Goal: Transaction & Acquisition: Register for event/course

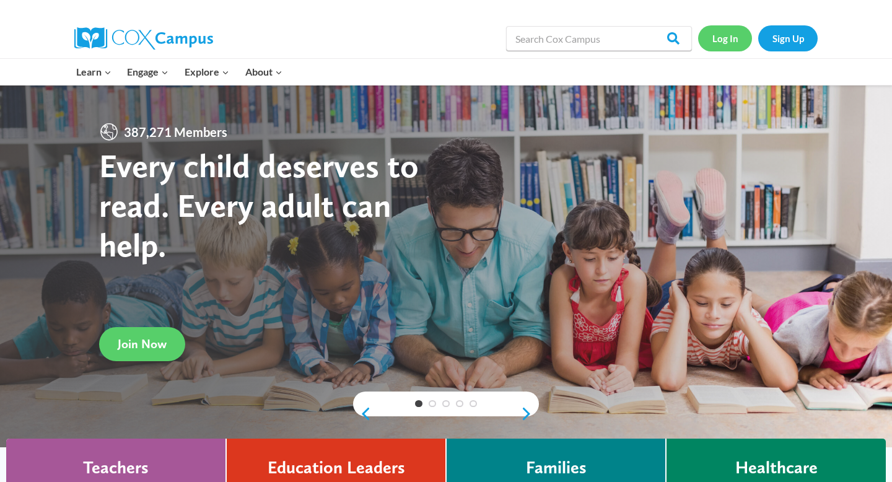
click at [723, 46] on link "Log In" at bounding box center [725, 37] width 54 height 25
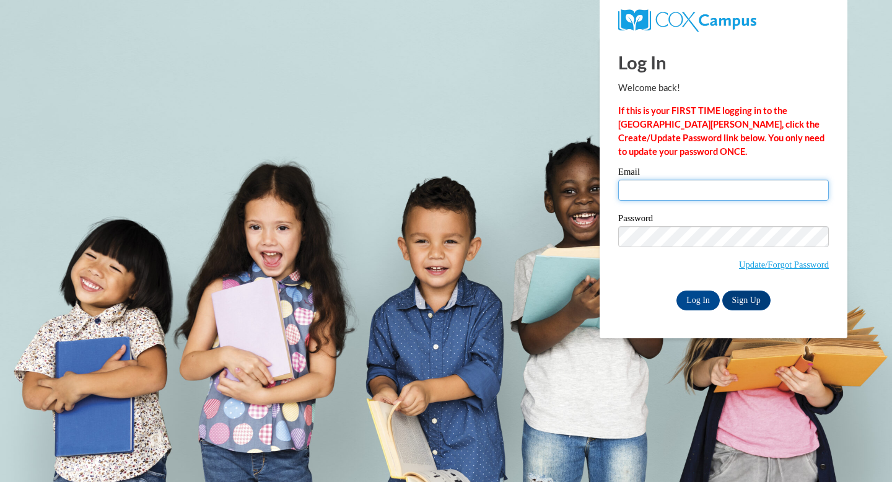
click at [743, 199] on input "Email" at bounding box center [723, 190] width 211 height 21
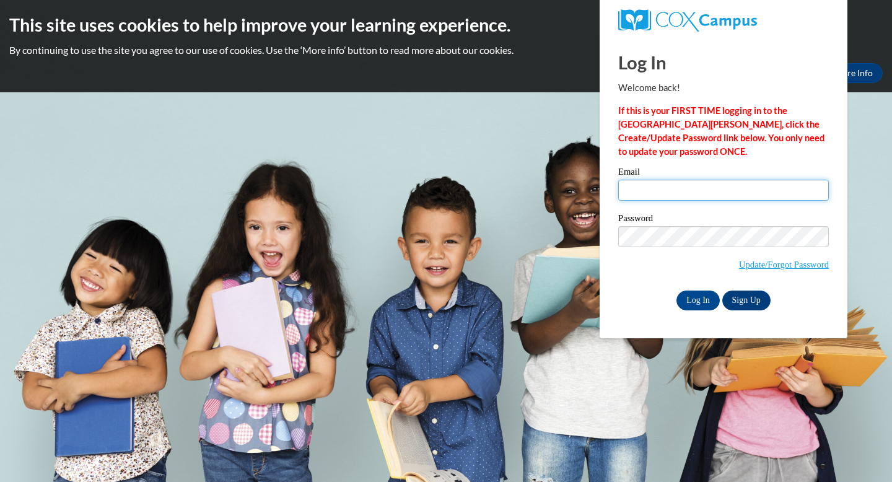
type input "kaylyn.conigliaro@franklin.k12.wi.us"
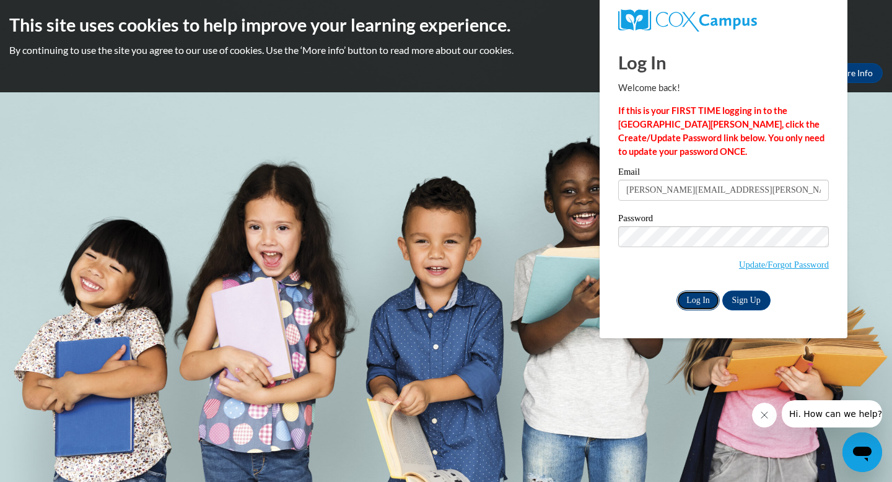
click at [702, 295] on input "Log In" at bounding box center [697, 300] width 43 height 20
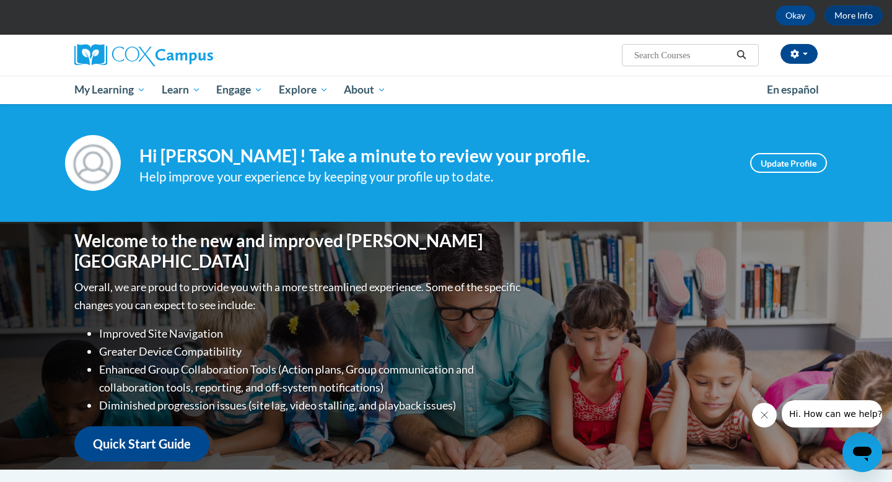
scroll to position [51, 0]
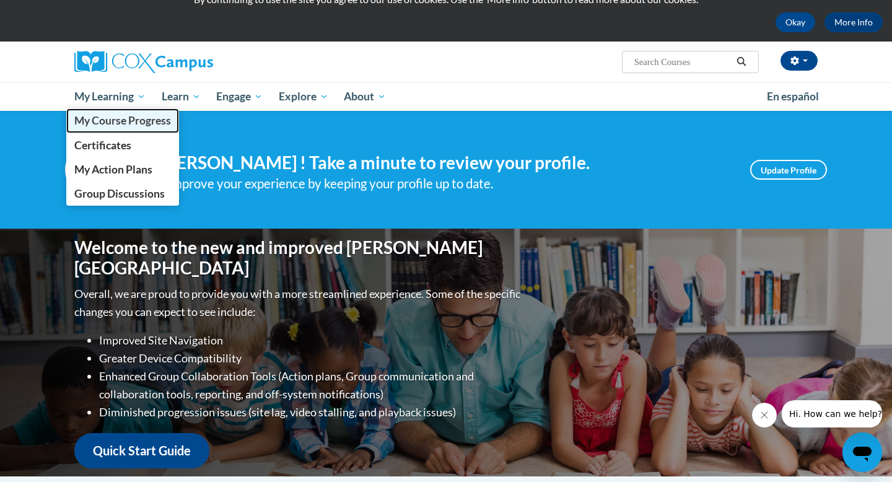
click at [126, 124] on span "My Course Progress" at bounding box center [122, 120] width 97 height 13
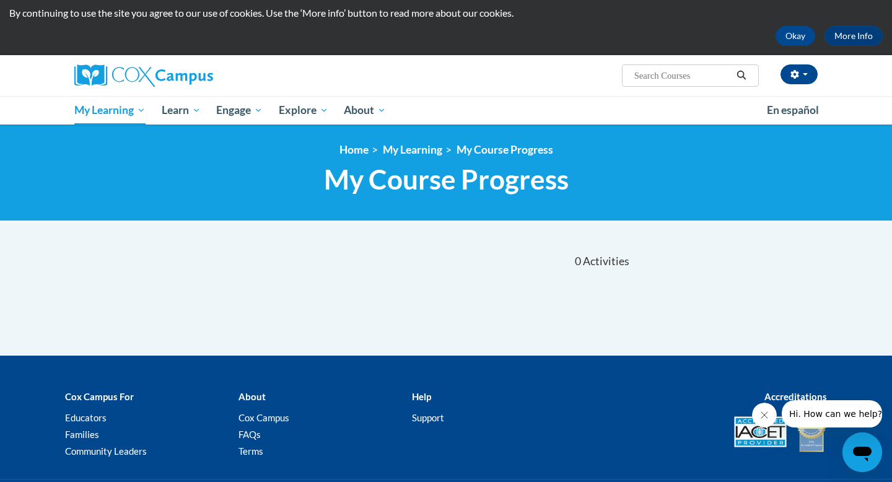
scroll to position [12, 0]
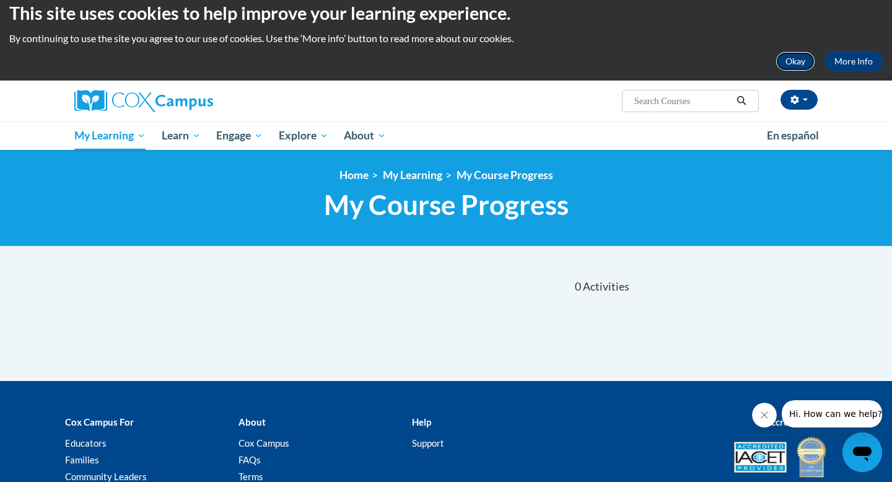
click at [804, 60] on button "Okay" at bounding box center [795, 61] width 40 height 20
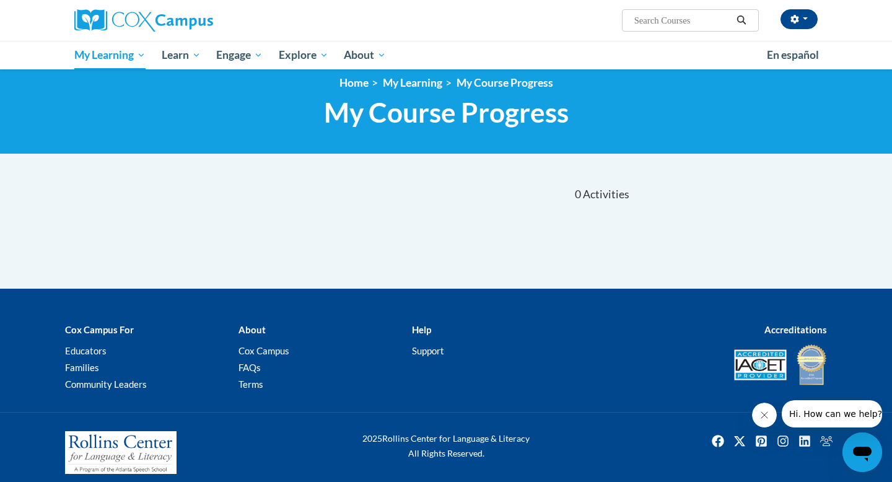
scroll to position [0, 0]
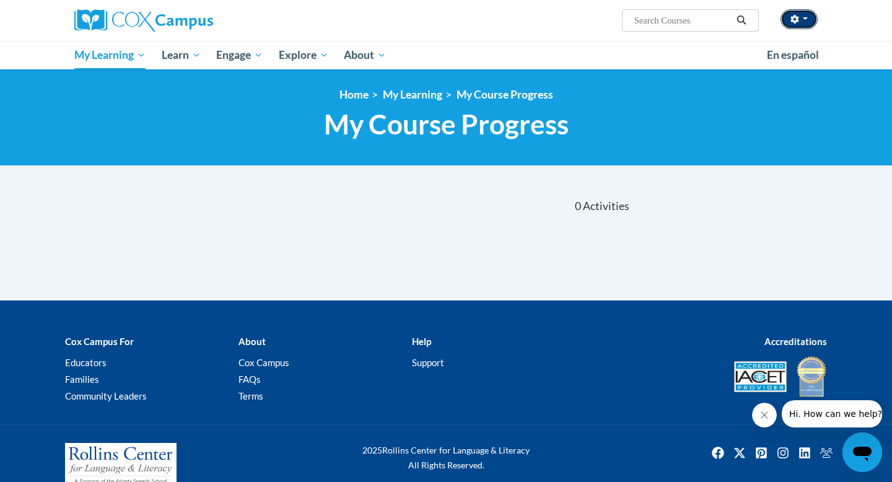
click at [798, 19] on icon "button" at bounding box center [794, 19] width 9 height 9
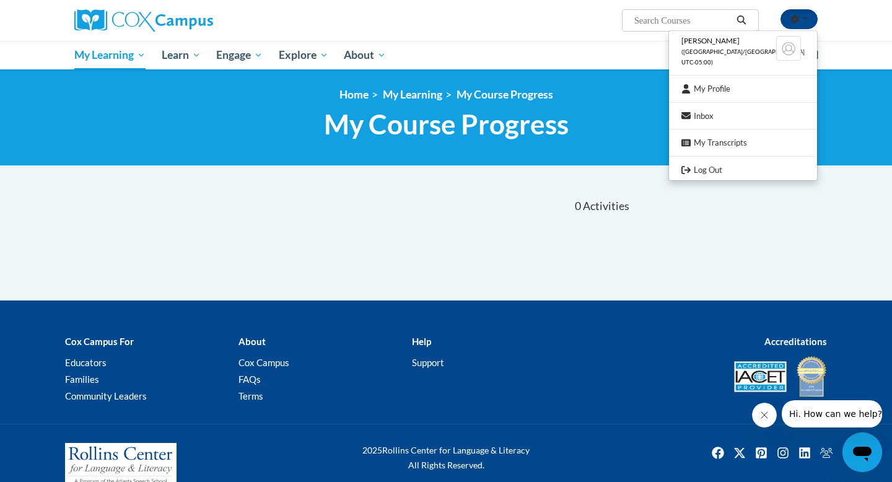
click at [444, 169] on body "Kaylyn Conigliaro (America/Chicago UTC-05:00) My Profile Inbox My Transcripts L…" at bounding box center [446, 252] width 892 height 504
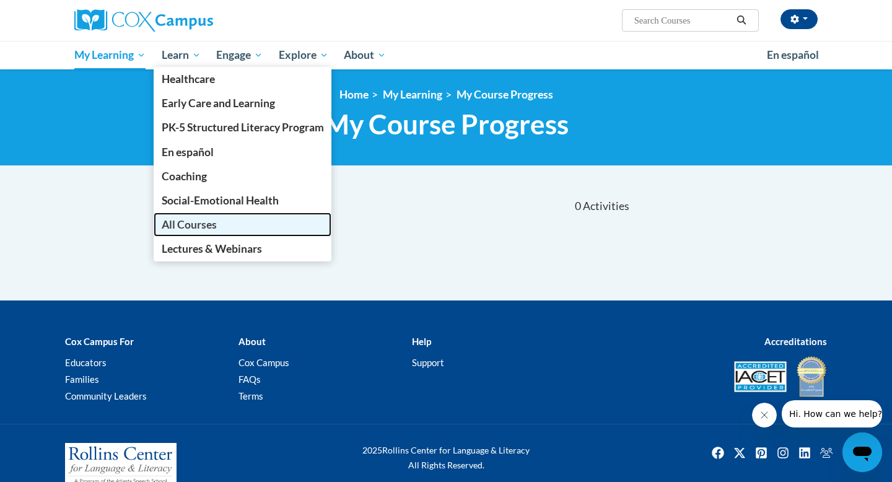
click at [198, 228] on span "All Courses" at bounding box center [189, 224] width 55 height 13
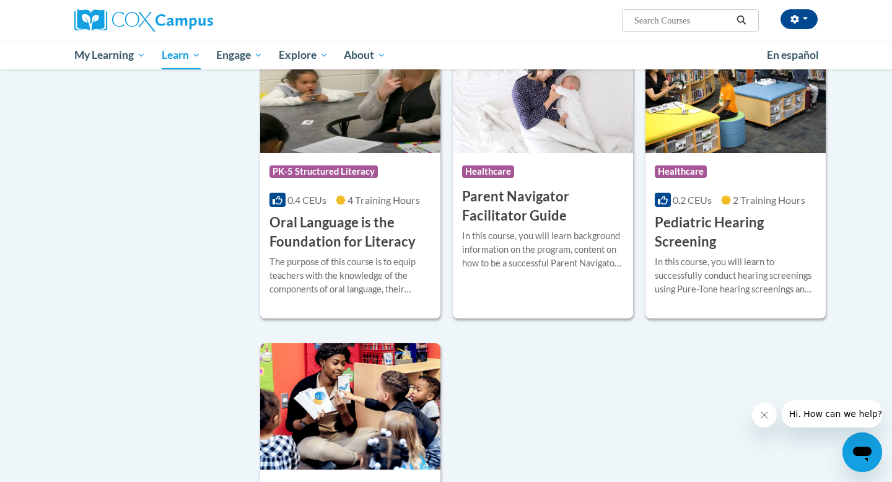
scroll to position [2535, 0]
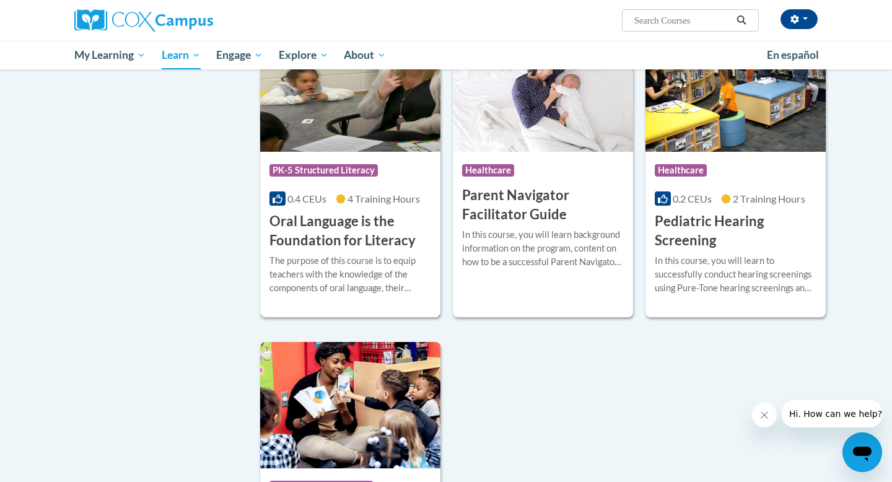
click at [363, 238] on h3 "Oral Language is the Foundation for Literacy" at bounding box center [350, 231] width 162 height 38
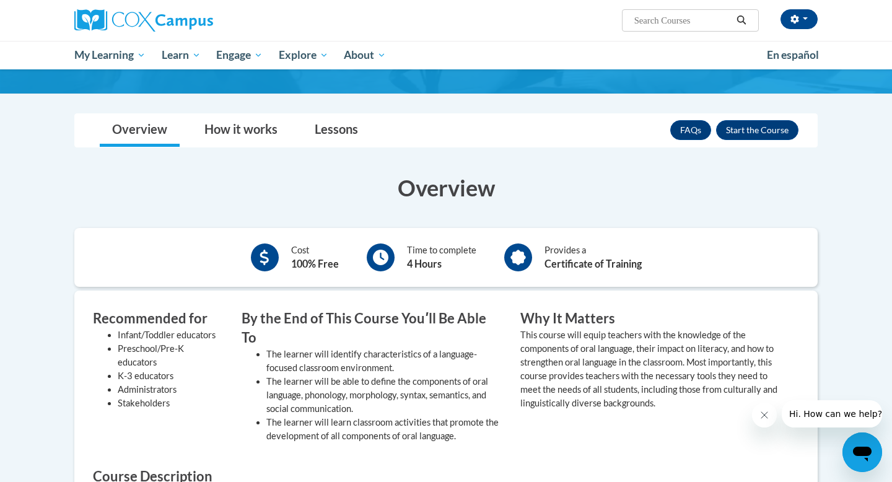
scroll to position [184, 0]
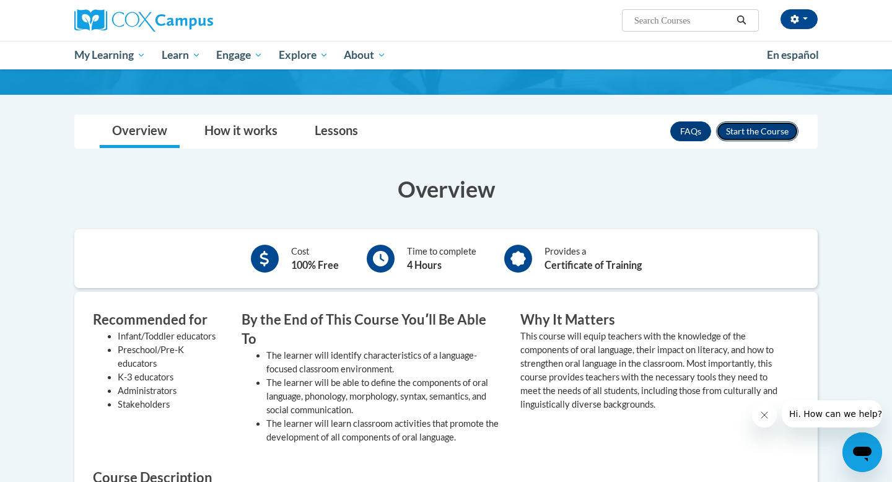
click at [752, 128] on button "Enroll" at bounding box center [757, 131] width 82 height 20
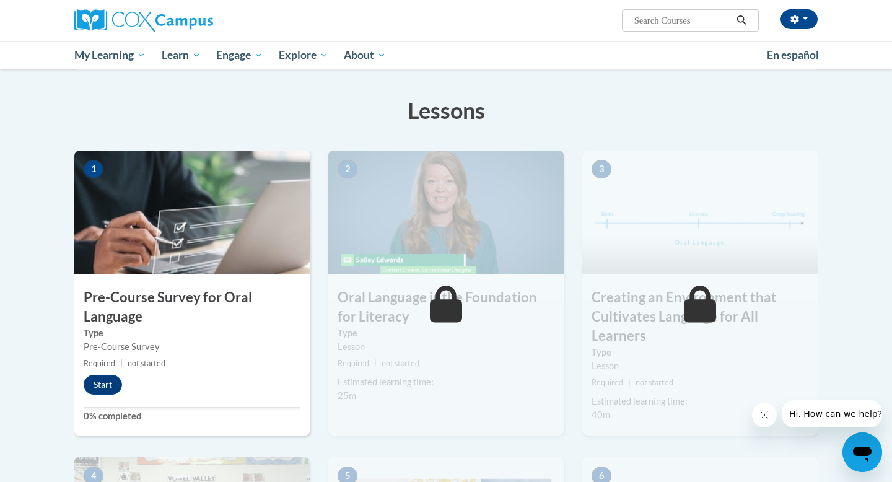
scroll to position [175, 0]
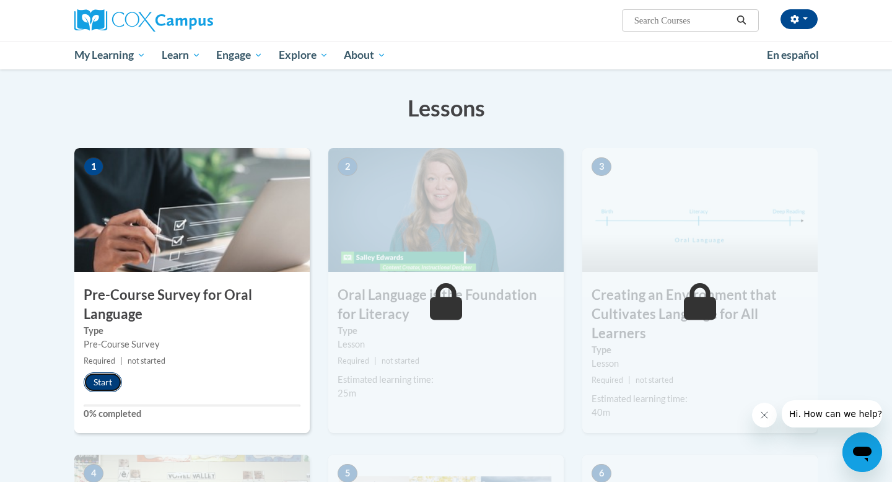
click at [105, 381] on button "Start" at bounding box center [103, 382] width 38 height 20
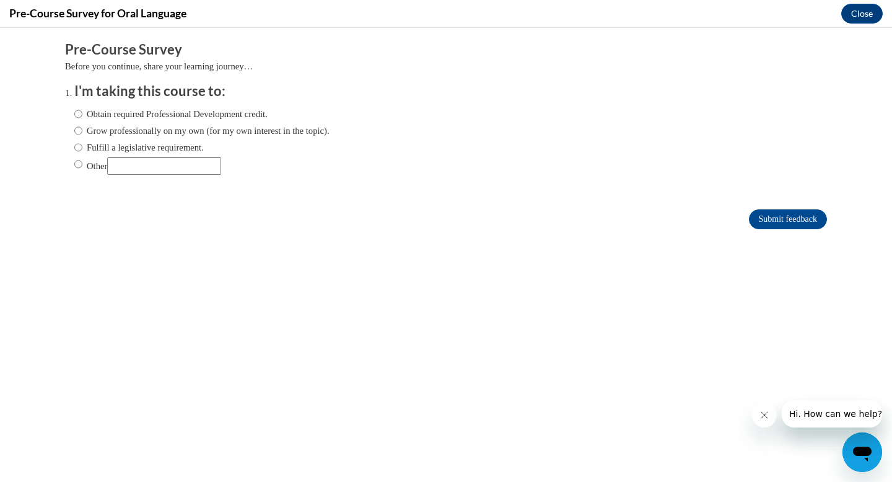
scroll to position [0, 0]
click at [76, 152] on input "Fulfill a legislative requirement." at bounding box center [78, 148] width 8 height 14
radio input "true"
click at [74, 165] on input "Other" at bounding box center [78, 164] width 8 height 14
radio input "true"
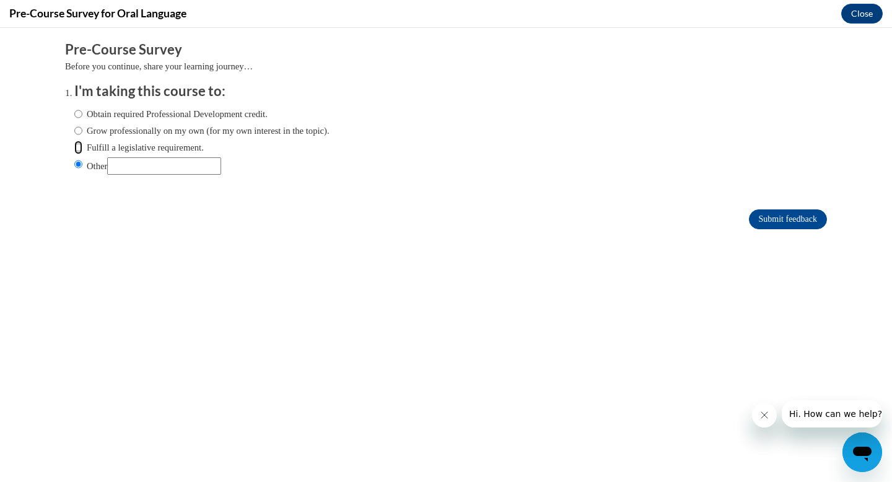
click at [78, 152] on input "Fulfill a legislative requirement." at bounding box center [78, 148] width 8 height 14
radio input "true"
click at [795, 209] on input "Submit feedback" at bounding box center [788, 219] width 78 height 20
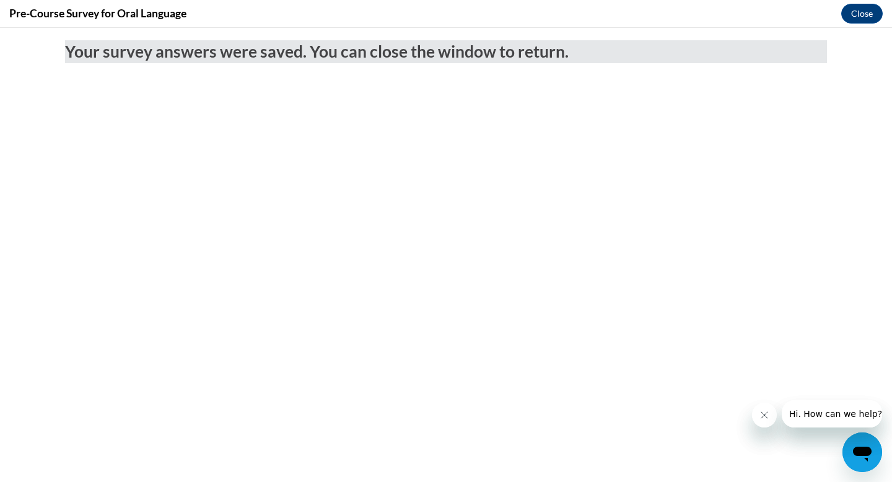
click at [884, 10] on div "Pre-Course Survey for Oral Language Close" at bounding box center [446, 14] width 892 height 28
click at [876, 11] on button "Close" at bounding box center [861, 14] width 41 height 20
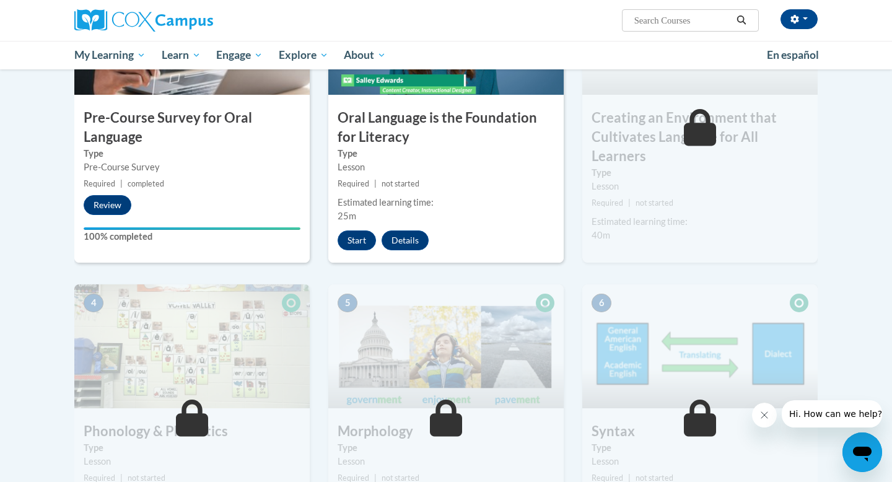
scroll to position [345, 0]
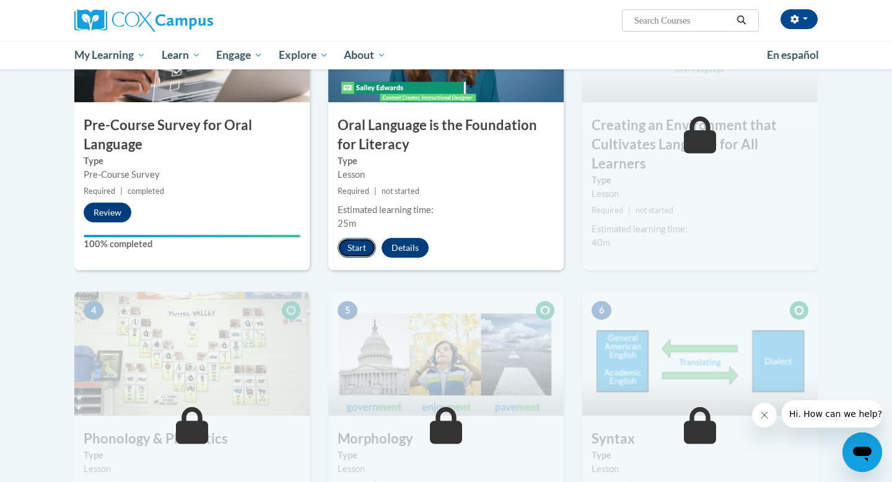
click at [351, 241] on button "Start" at bounding box center [357, 248] width 38 height 20
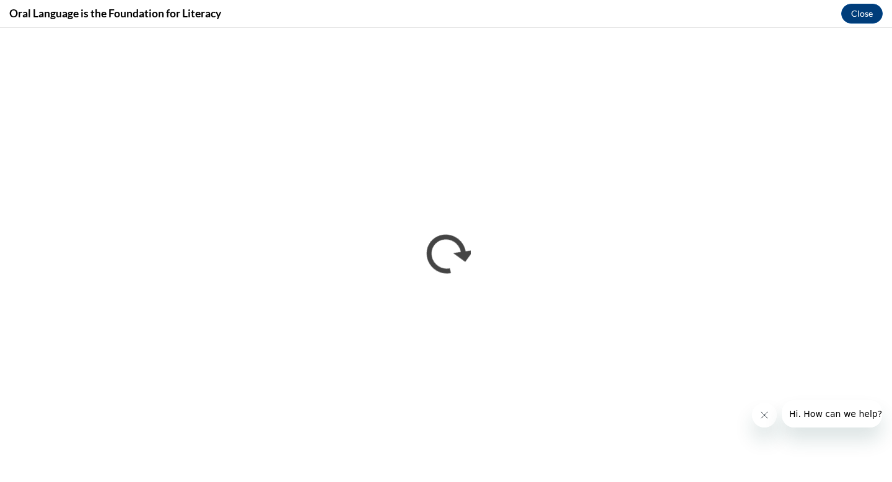
scroll to position [0, 0]
click at [766, 415] on icon "Close message from company" at bounding box center [764, 415] width 10 height 10
click at [858, 15] on button "Close" at bounding box center [861, 14] width 41 height 20
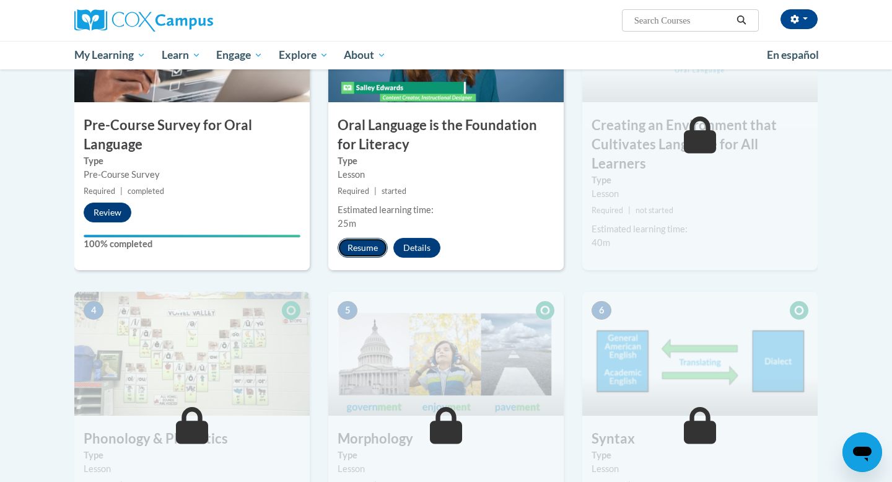
click at [372, 251] on button "Resume" at bounding box center [363, 248] width 50 height 20
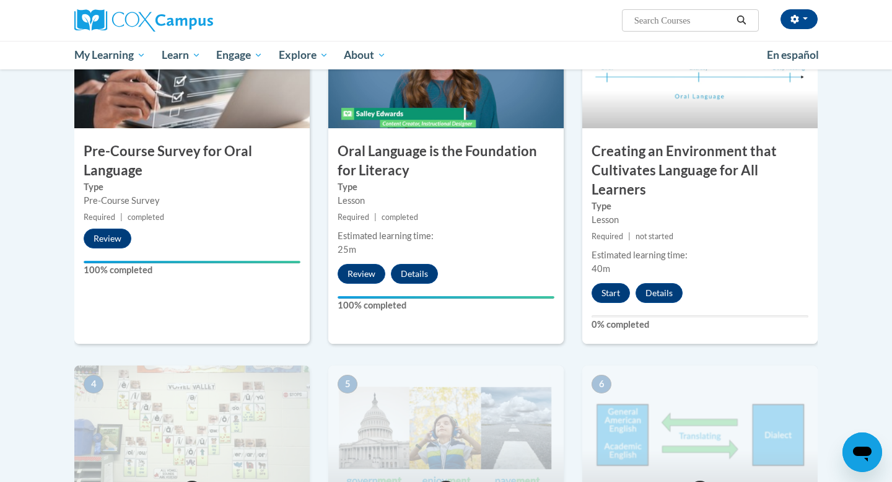
scroll to position [299, 0]
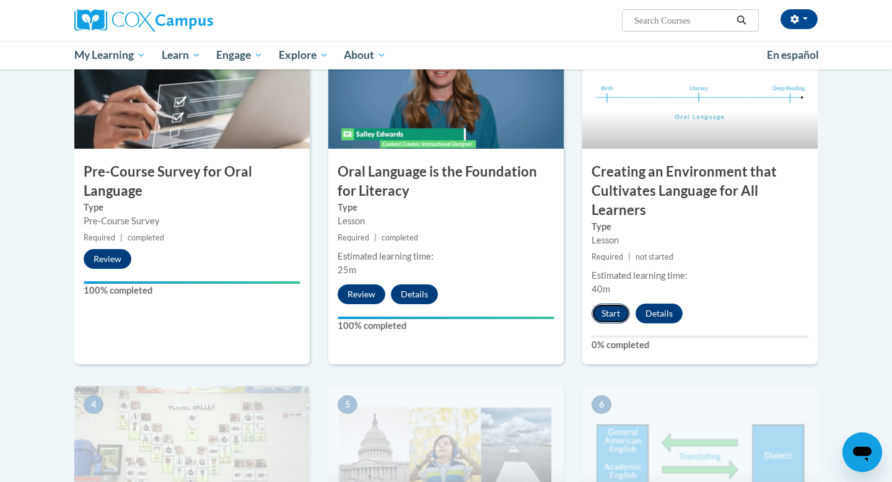
click at [607, 311] on button "Start" at bounding box center [610, 313] width 38 height 20
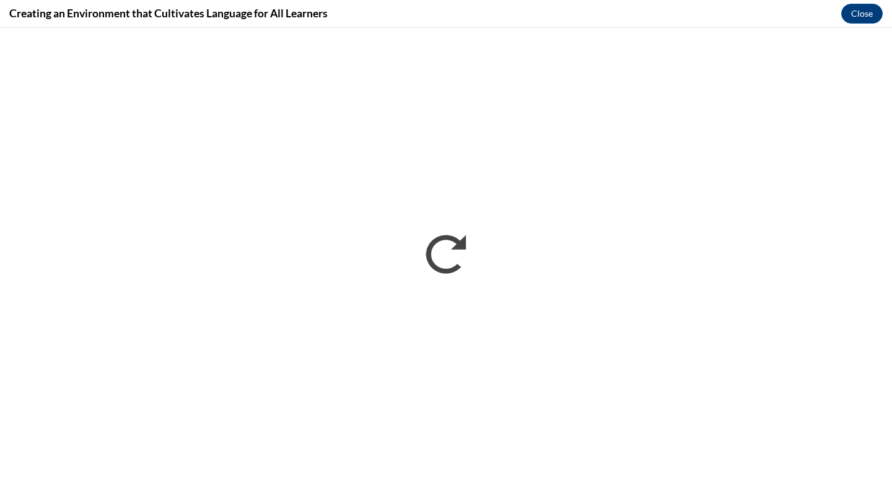
scroll to position [0, 0]
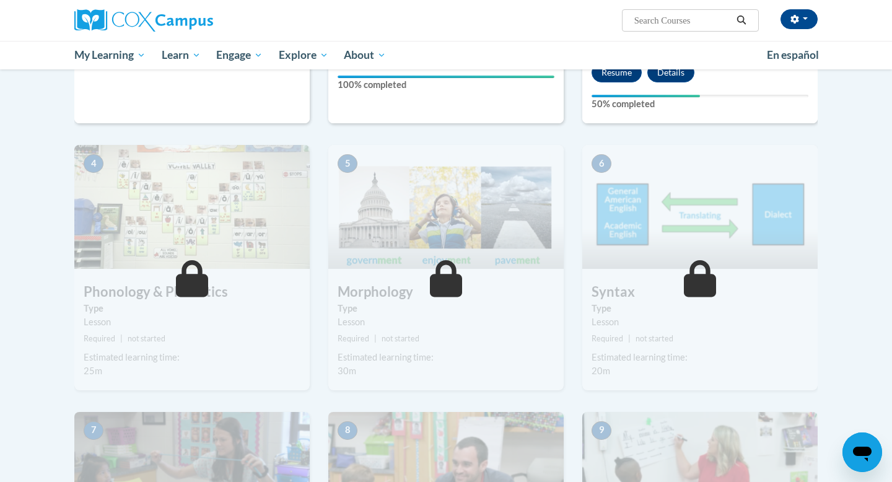
scroll to position [536, 0]
